Goal: Task Accomplishment & Management: Complete application form

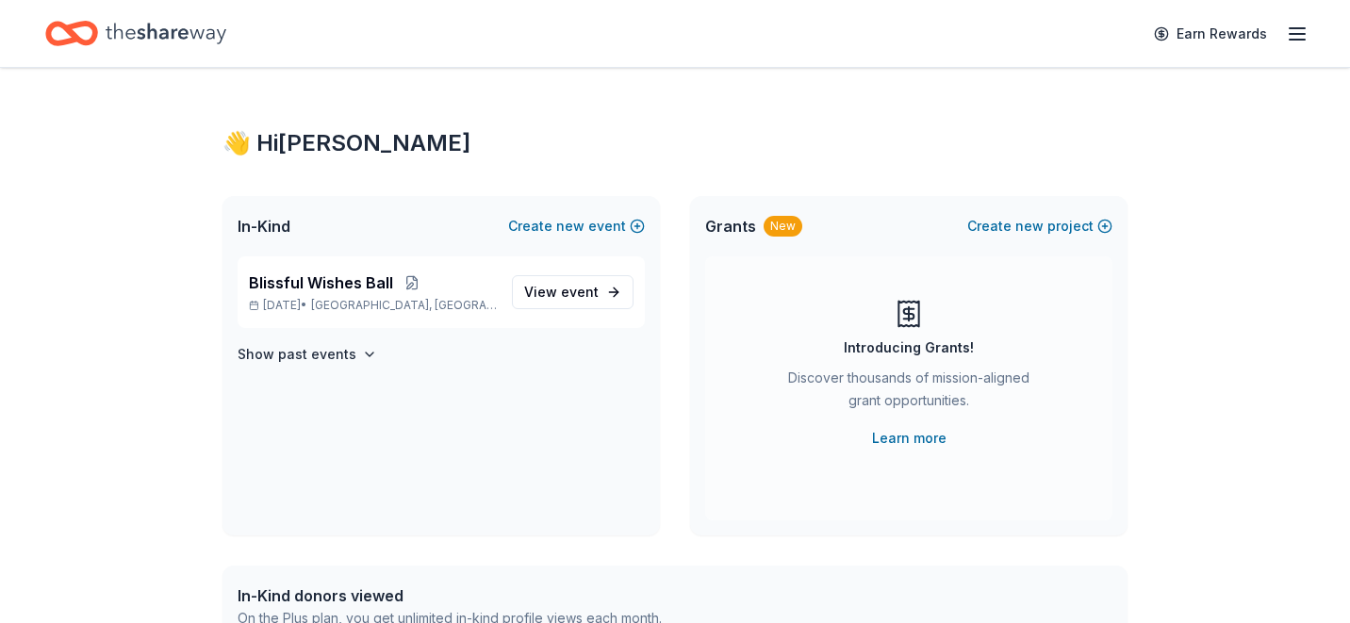
click at [161, 46] on icon "Home" at bounding box center [166, 33] width 121 height 39
click at [74, 32] on icon "Home" at bounding box center [80, 33] width 29 height 19
click at [133, 35] on icon "Home" at bounding box center [166, 33] width 121 height 39
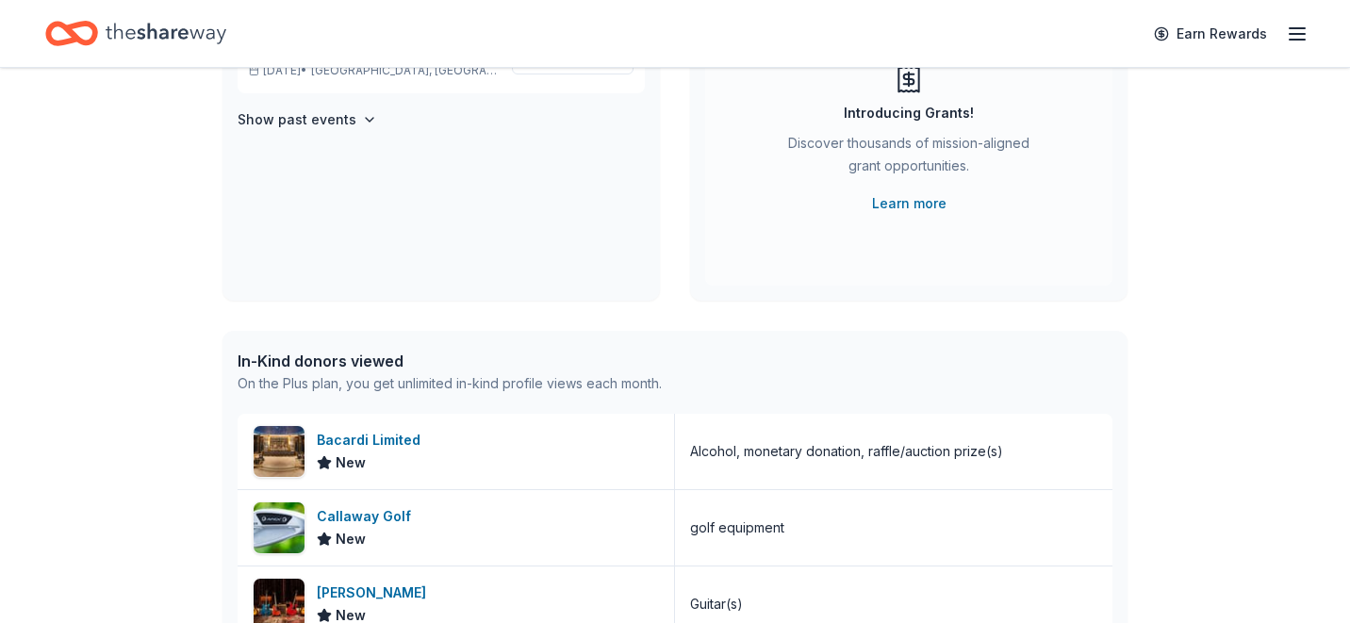
scroll to position [376, 0]
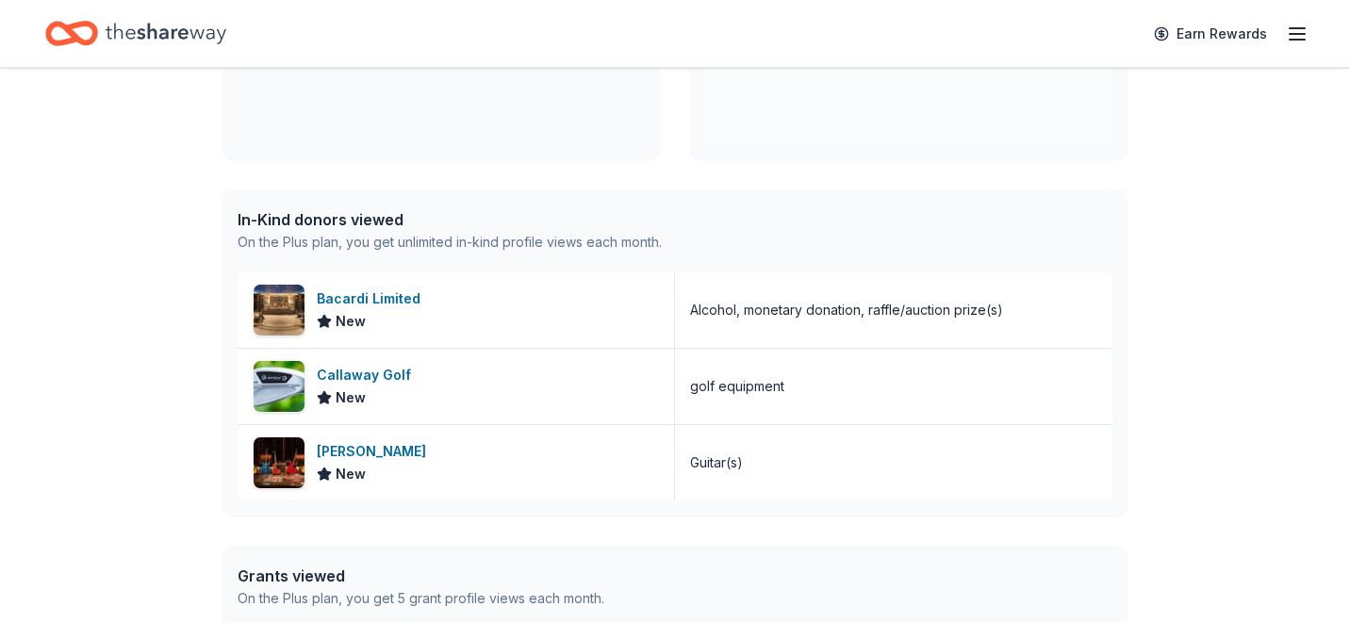
click at [376, 216] on div "In-Kind donors viewed" at bounding box center [450, 219] width 424 height 23
click at [362, 294] on div "Bacardi Limited" at bounding box center [372, 299] width 111 height 23
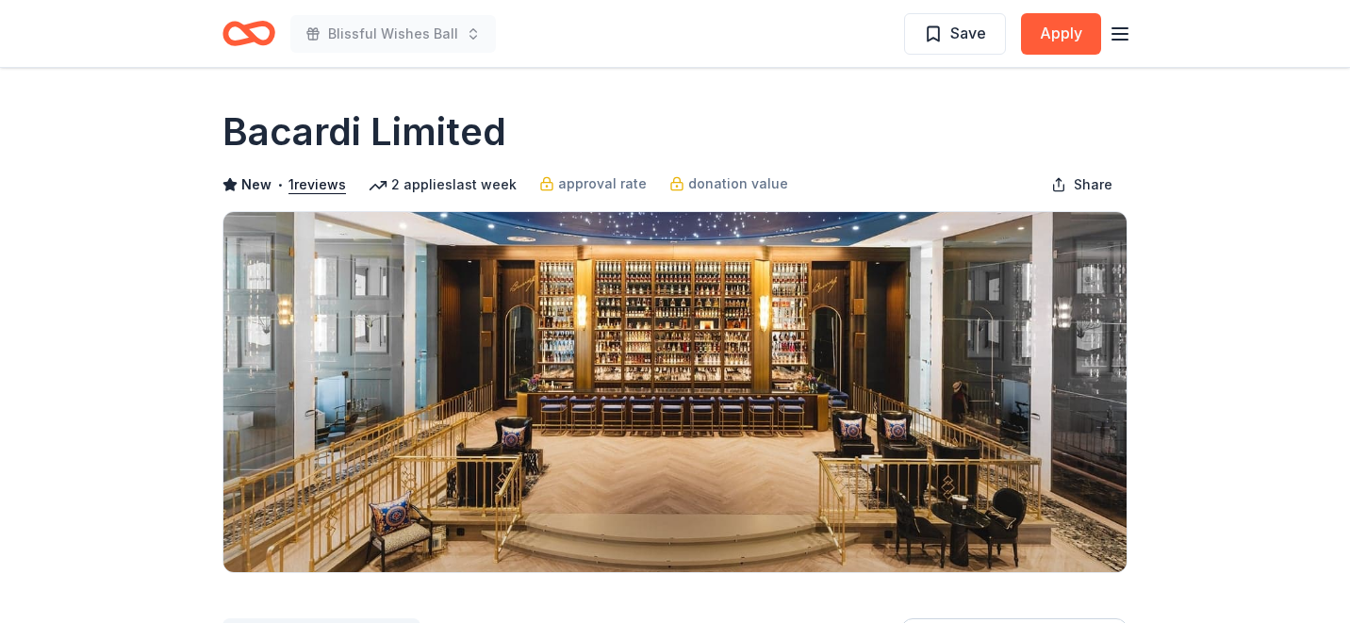
click at [1125, 31] on icon "button" at bounding box center [1120, 34] width 23 height 23
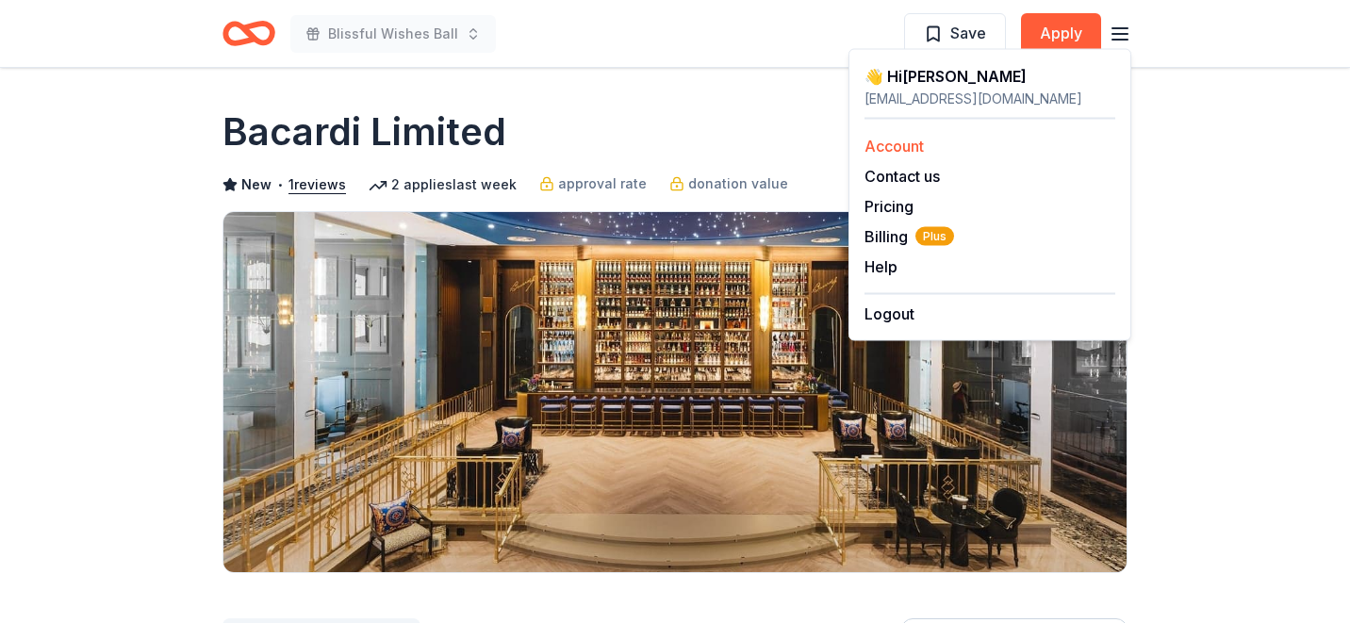
click at [898, 140] on link "Account" at bounding box center [894, 146] width 59 height 19
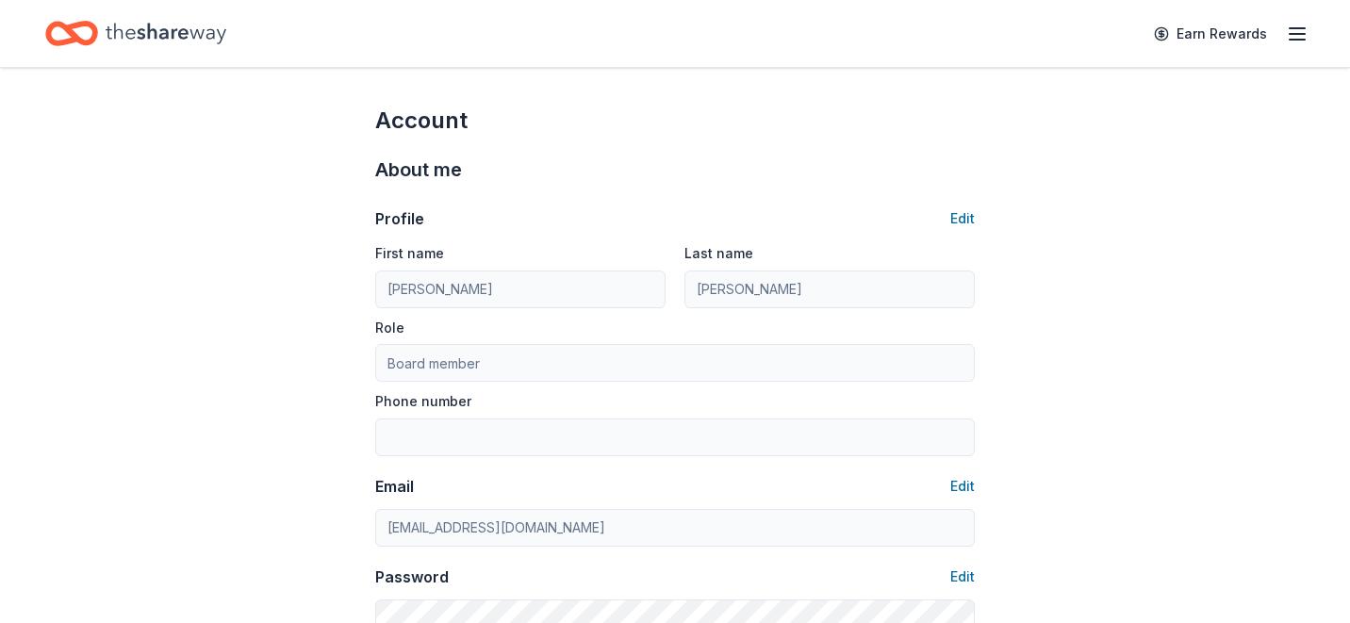
click at [159, 43] on icon "Home" at bounding box center [166, 33] width 121 height 39
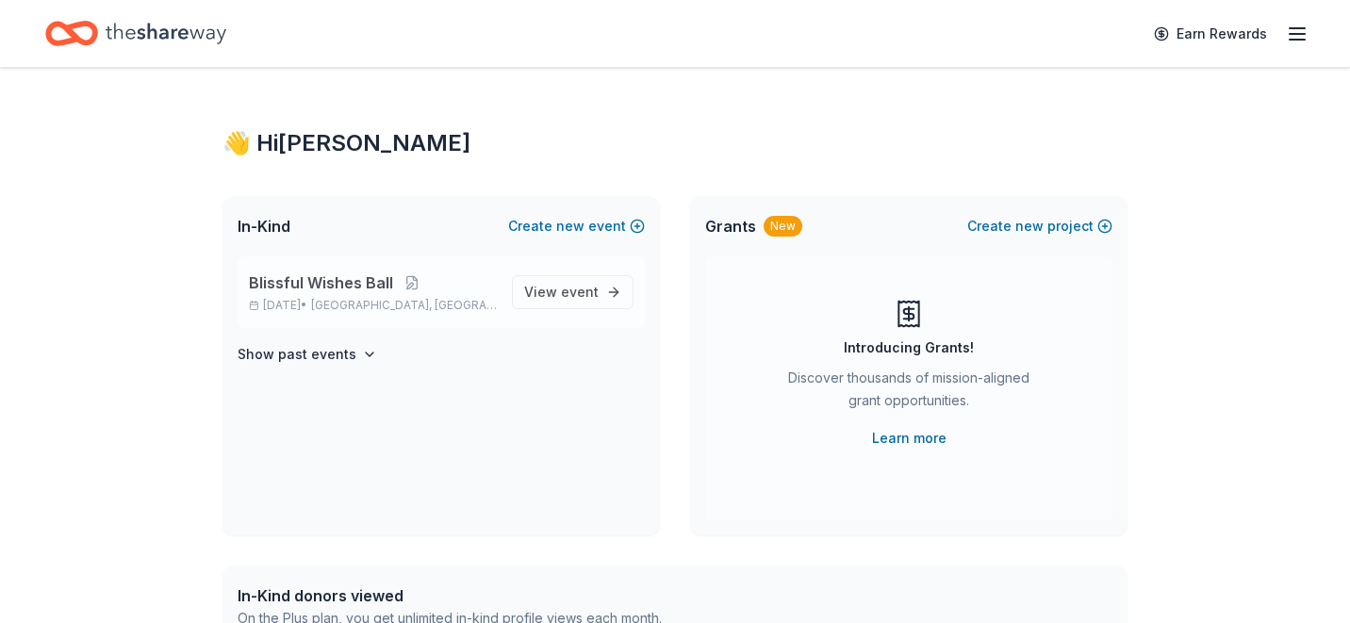
click at [310, 273] on span "Blissful Wishes Ball" at bounding box center [321, 283] width 144 height 23
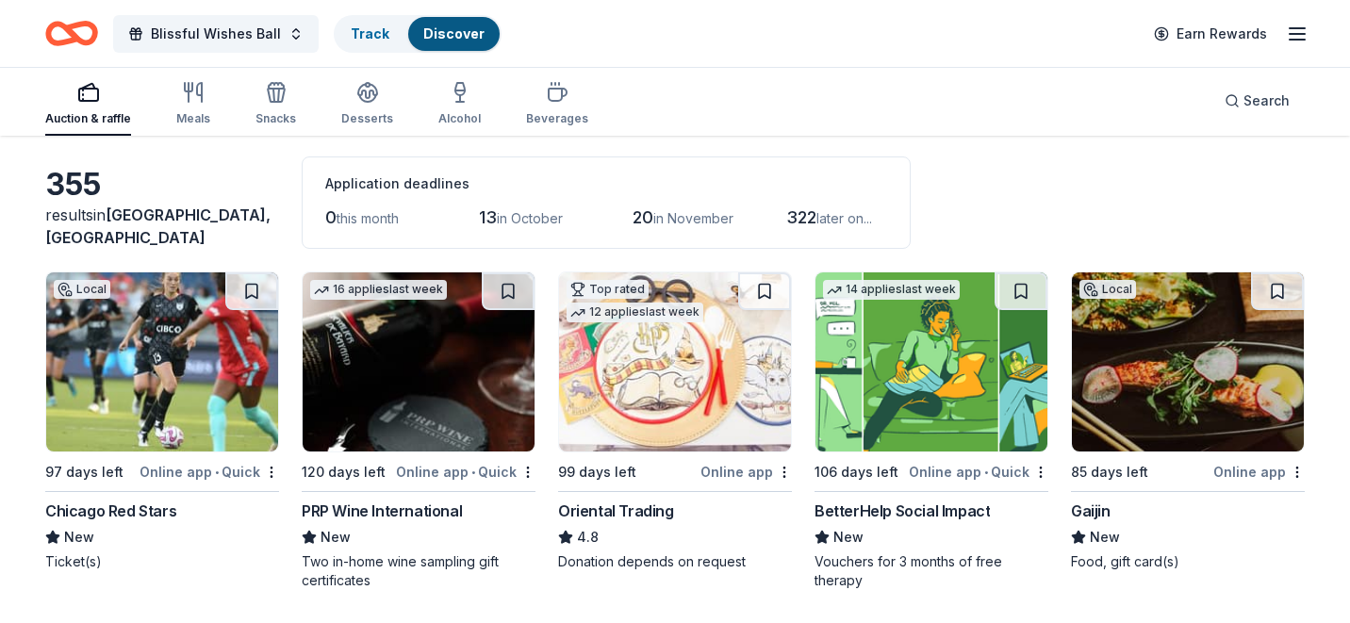
scroll to position [75, 0]
click at [457, 94] on icon "button" at bounding box center [460, 92] width 23 height 23
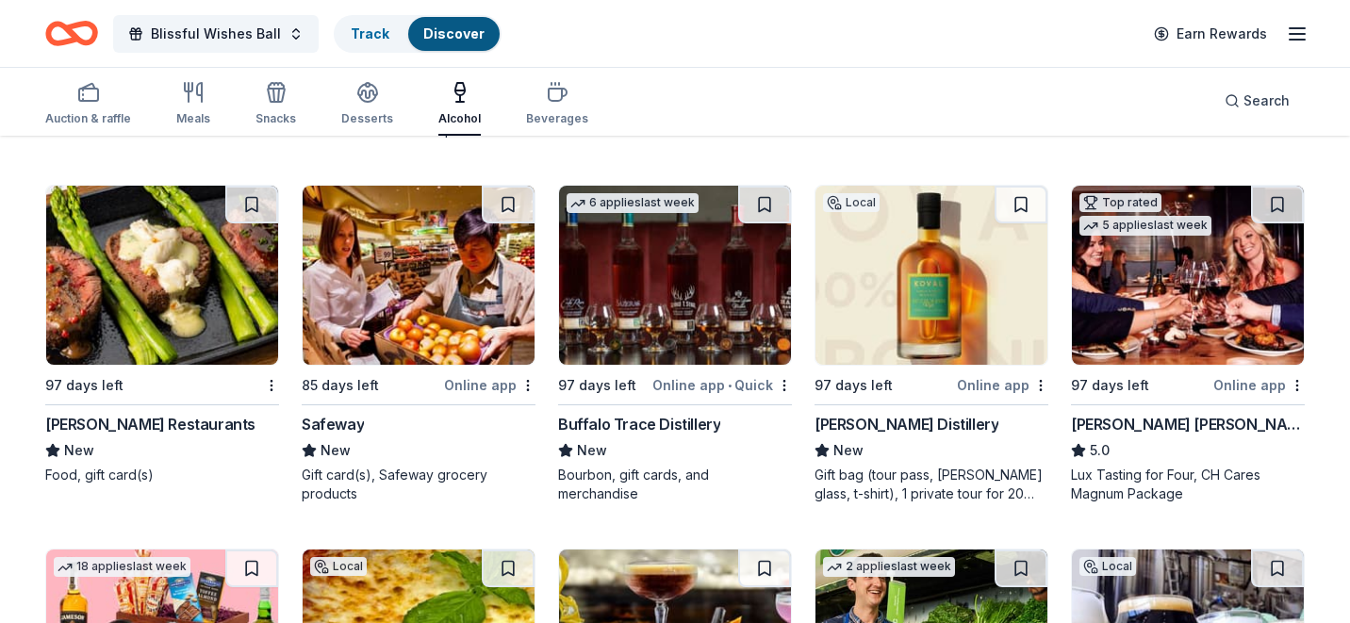
scroll to position [528, 0]
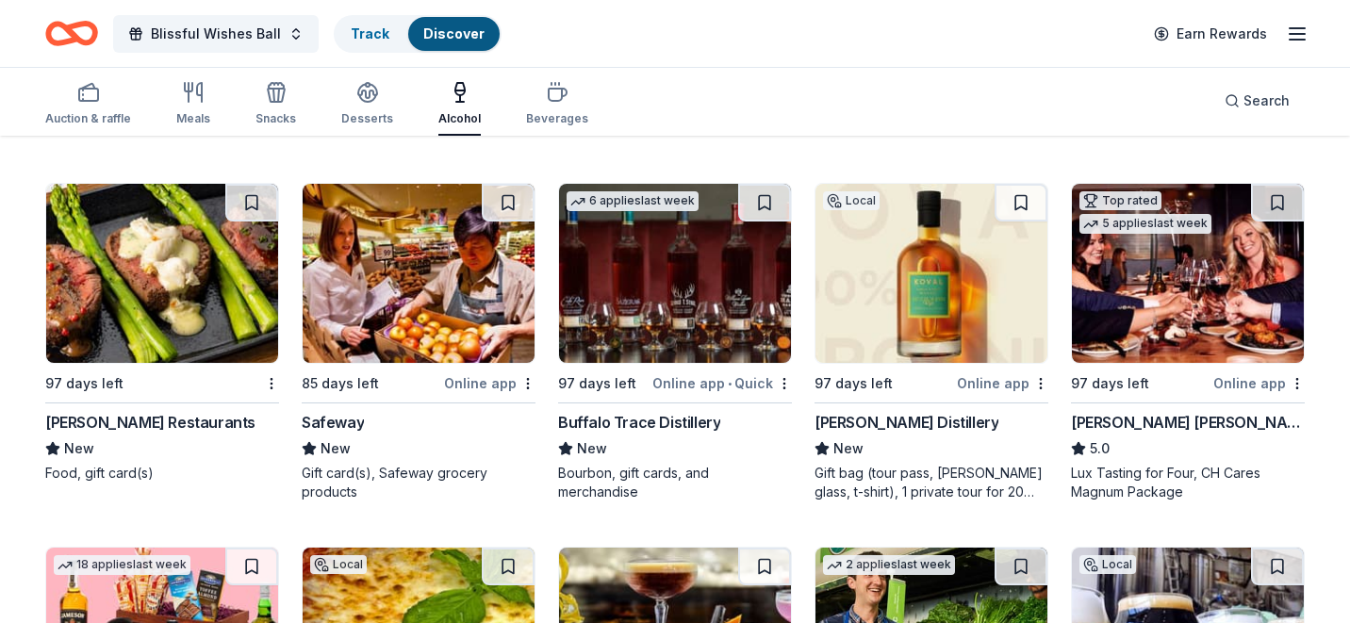
click at [646, 425] on div "Buffalo Trace Distillery" at bounding box center [639, 422] width 162 height 23
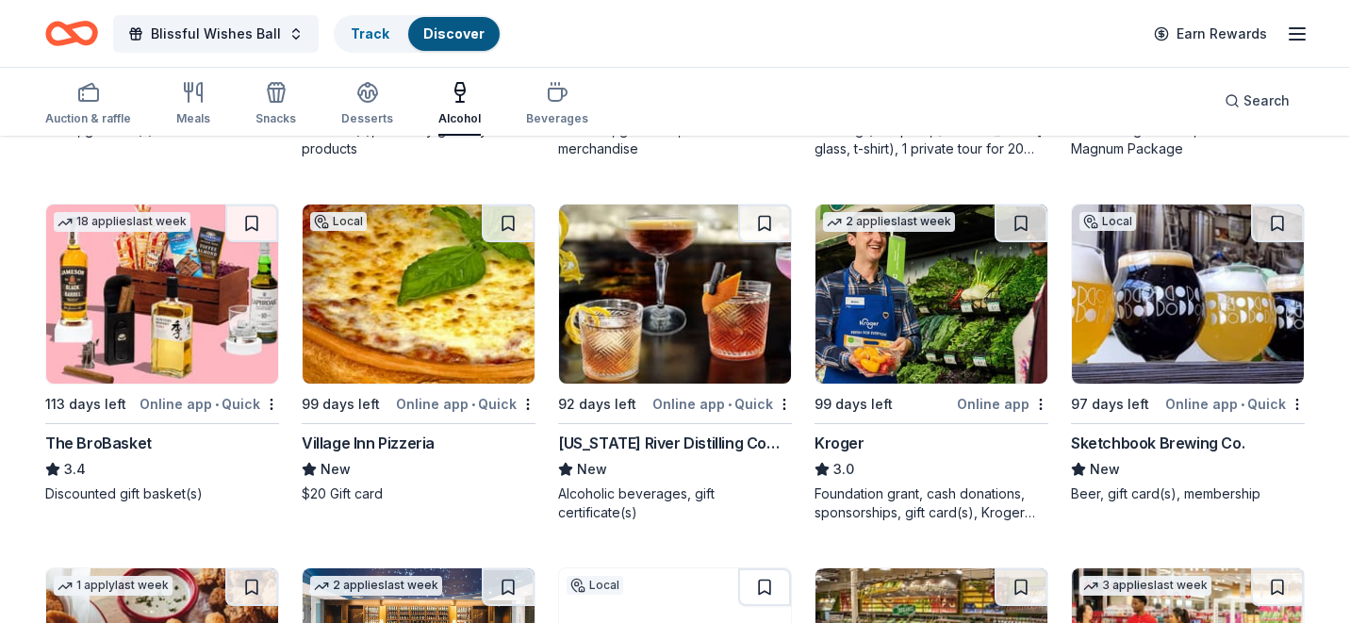
scroll to position [880, 0]
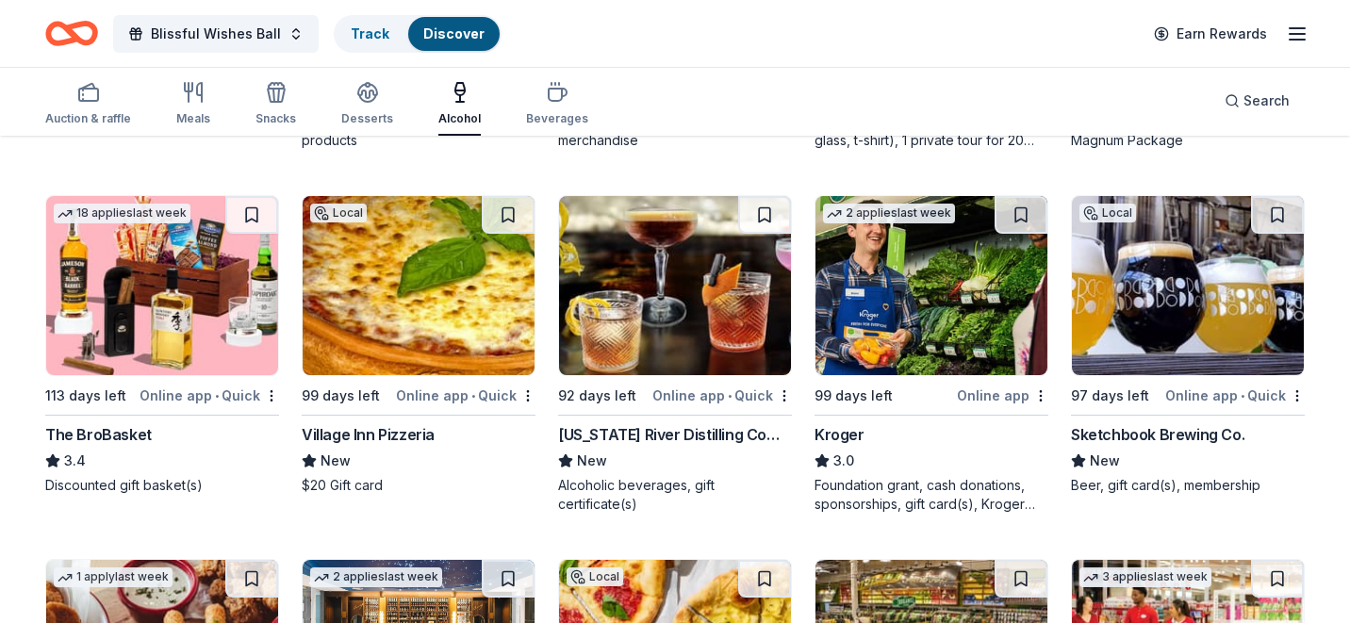
click at [171, 277] on img at bounding box center [162, 285] width 232 height 179
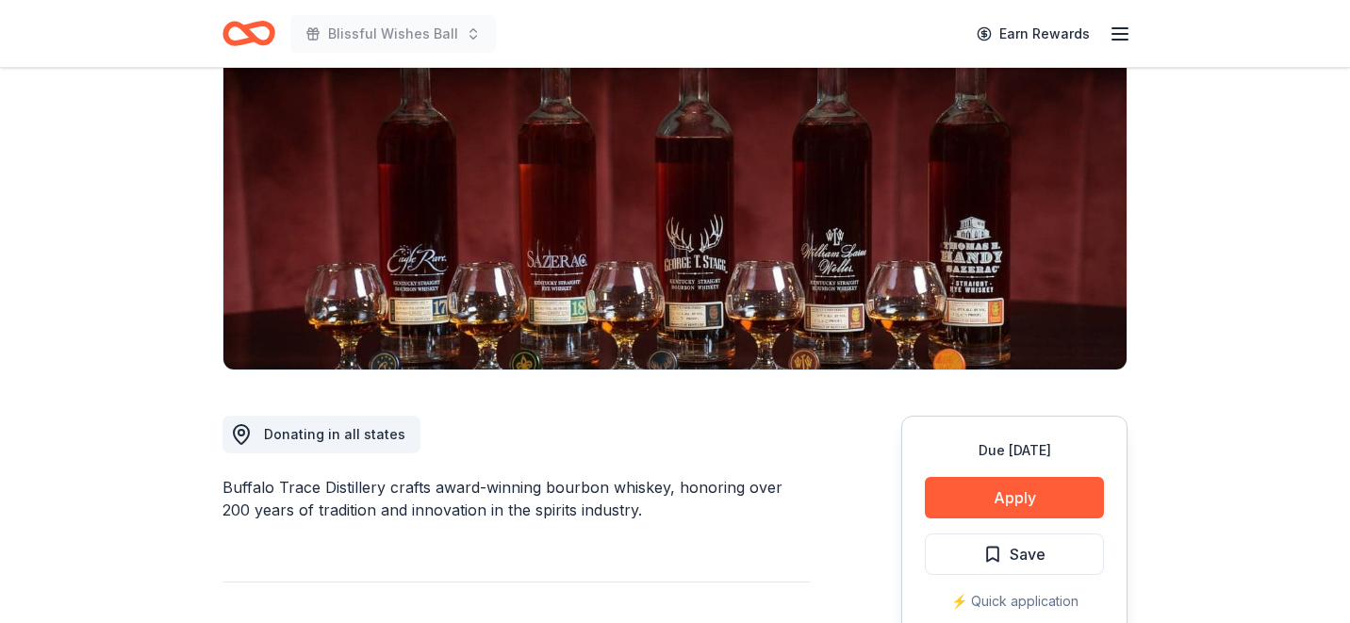
scroll to position [211, 0]
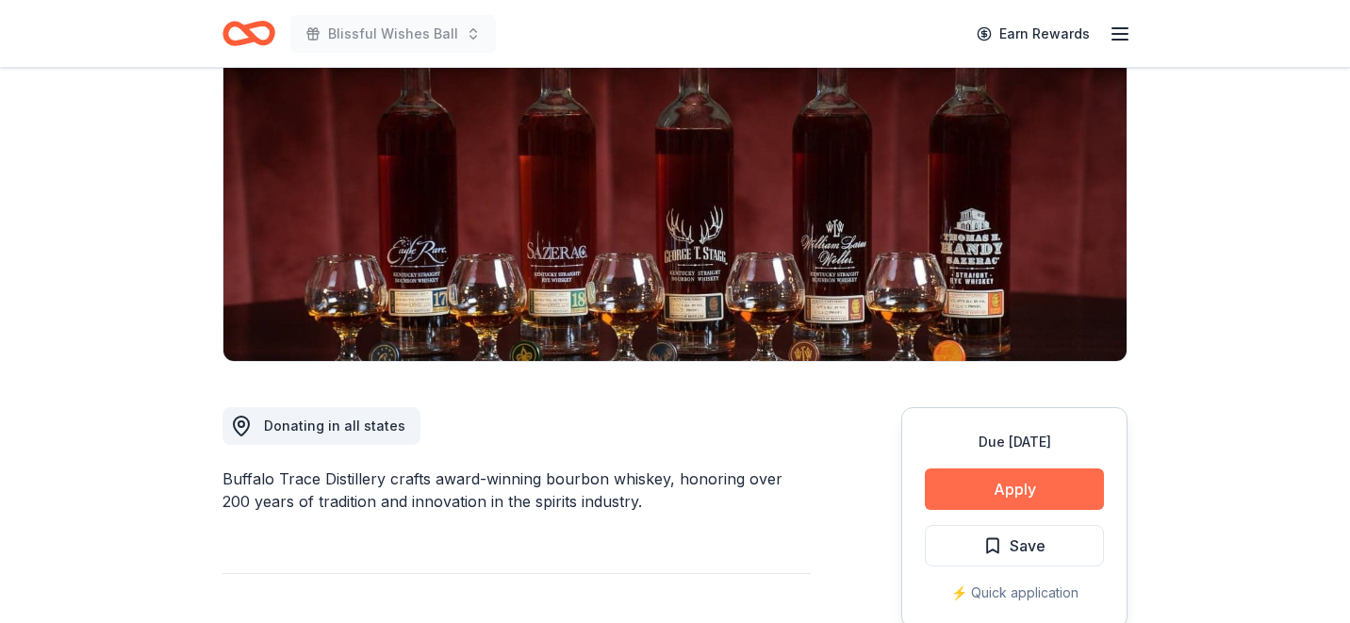
click at [986, 481] on button "Apply" at bounding box center [1014, 489] width 179 height 41
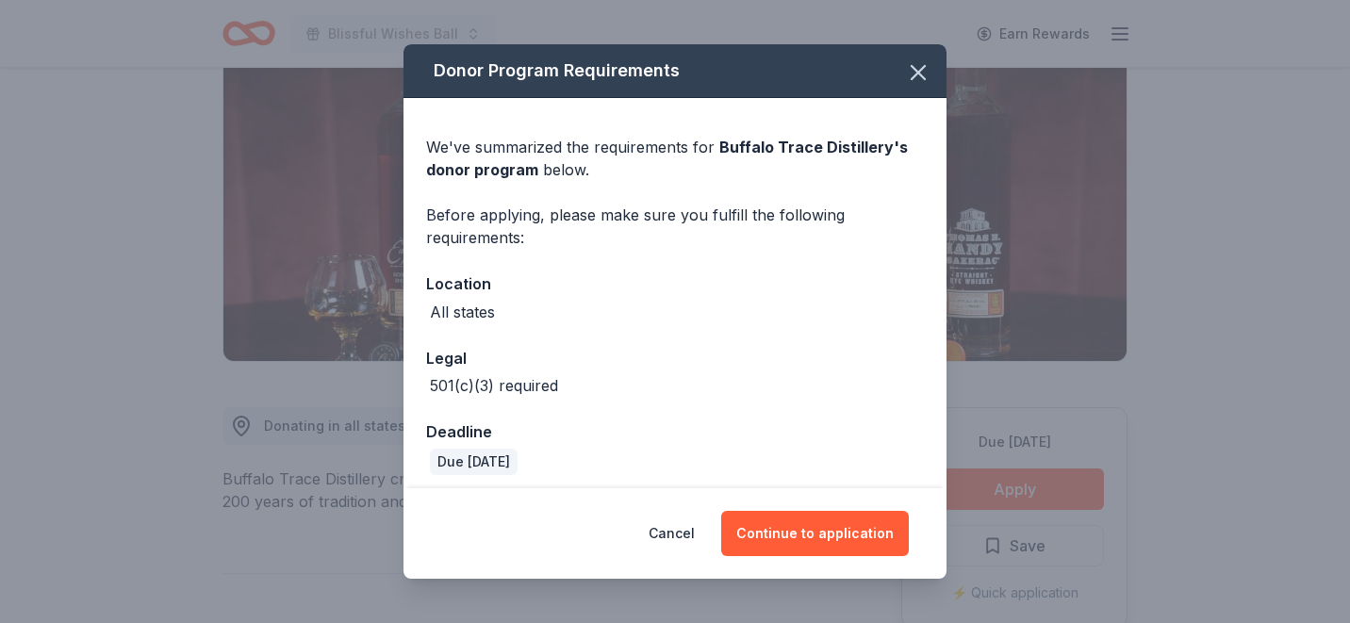
scroll to position [9, 0]
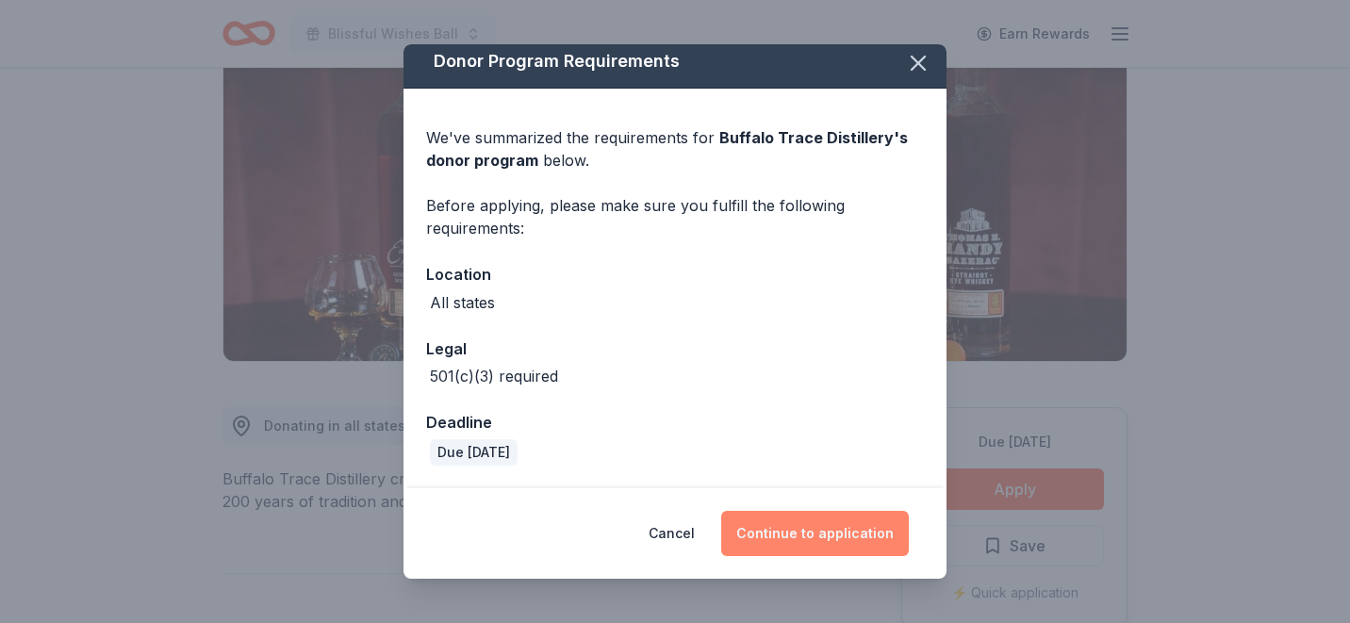
click at [805, 542] on button "Continue to application" at bounding box center [815, 533] width 188 height 45
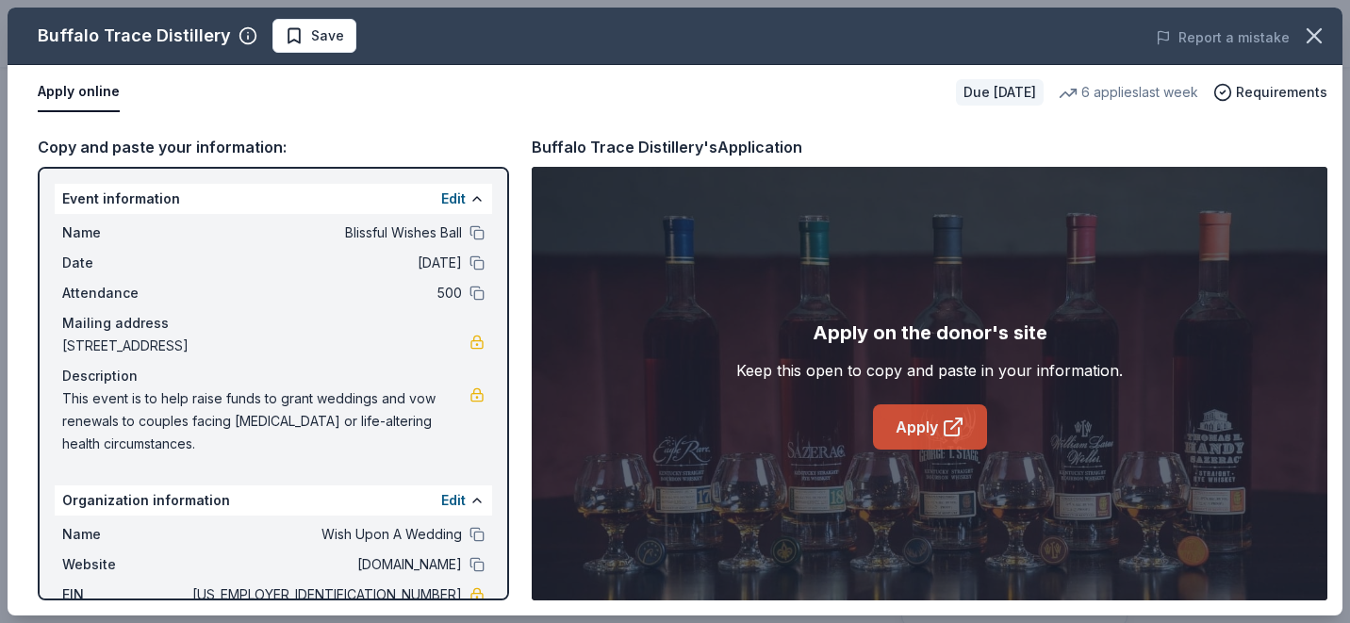
click at [926, 439] on link "Apply" at bounding box center [930, 427] width 114 height 45
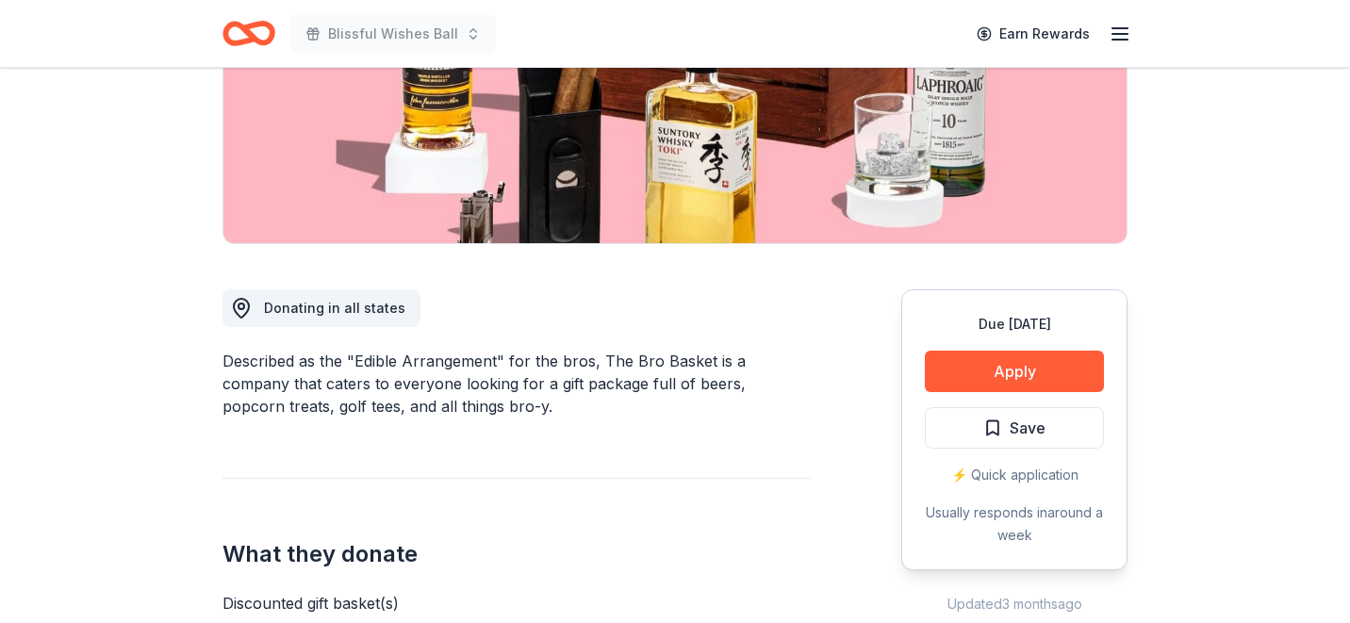
scroll to position [332, 0]
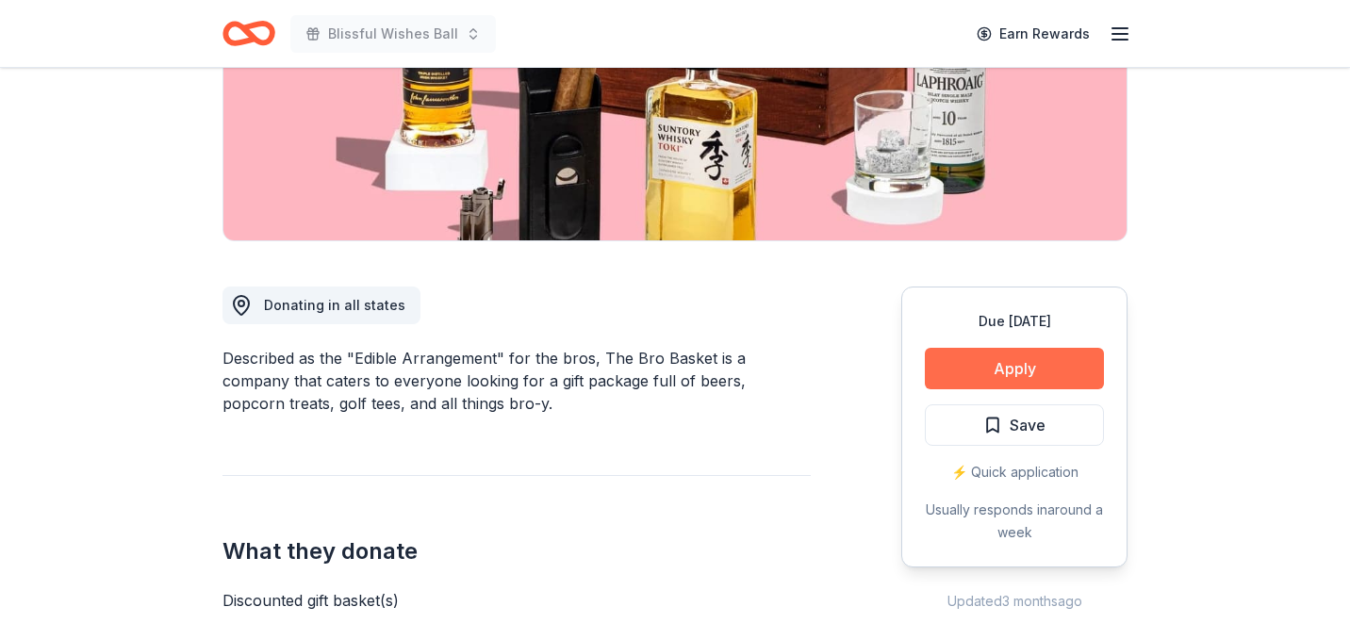
click at [975, 377] on button "Apply" at bounding box center [1014, 368] width 179 height 41
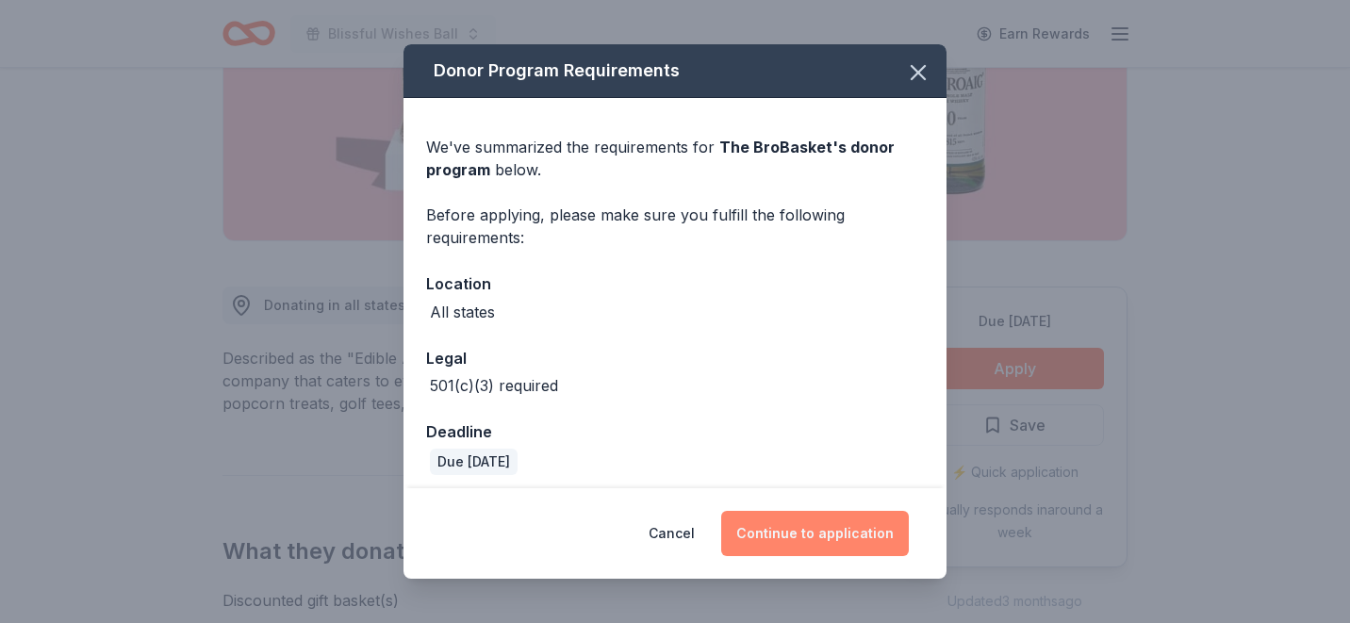
click at [771, 538] on button "Continue to application" at bounding box center [815, 533] width 188 height 45
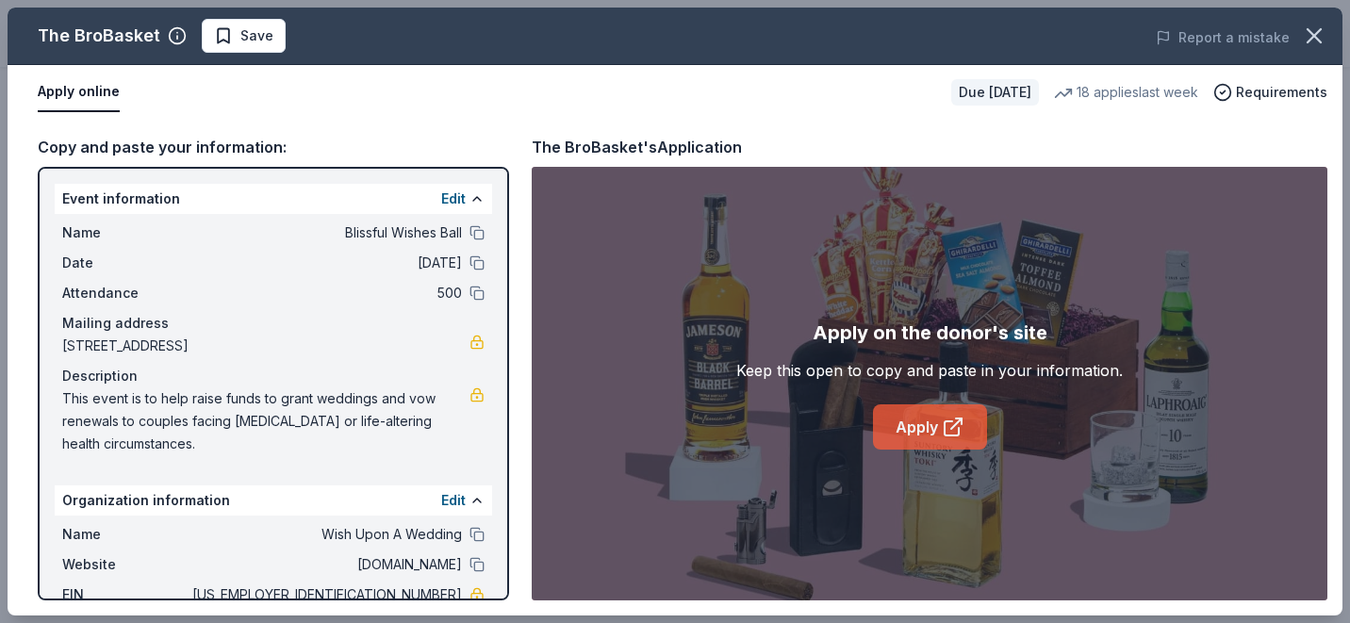
click at [927, 429] on link "Apply" at bounding box center [930, 427] width 114 height 45
